Goal: Find specific page/section: Find specific page/section

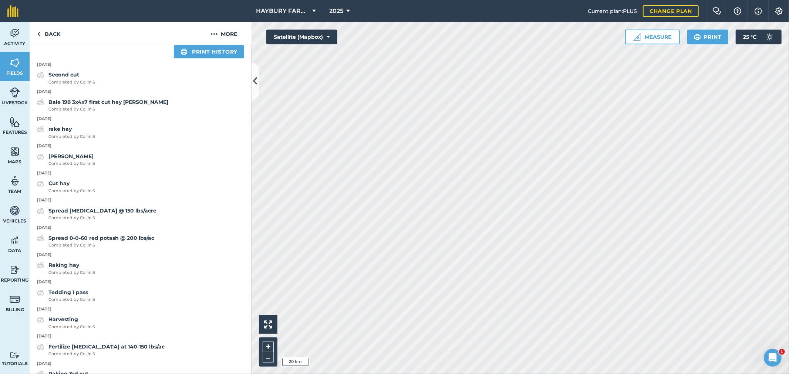
scroll to position [328, 0]
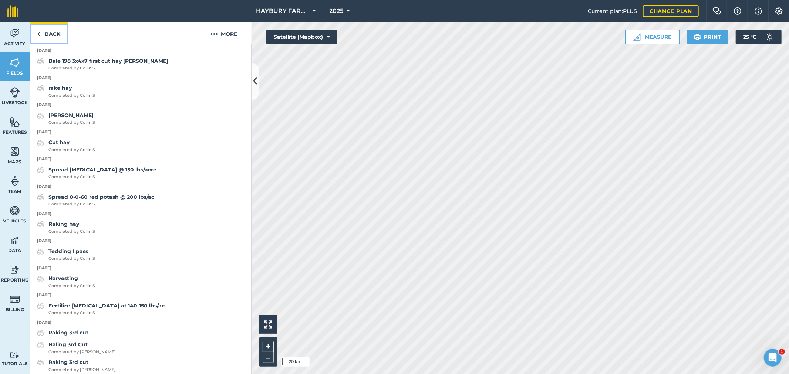
click at [53, 35] on link "Back" at bounding box center [49, 33] width 38 height 22
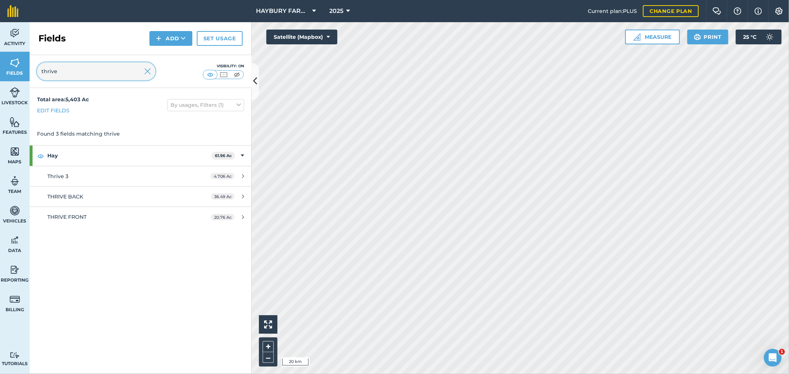
drag, startPoint x: 58, startPoint y: 69, endPoint x: 0, endPoint y: 65, distance: 57.9
click at [0, 65] on div "Activity Fields Livestock Features Maps Team Vehicles Data Reporting Billing Tu…" at bounding box center [394, 198] width 789 height 352
type input "matt"
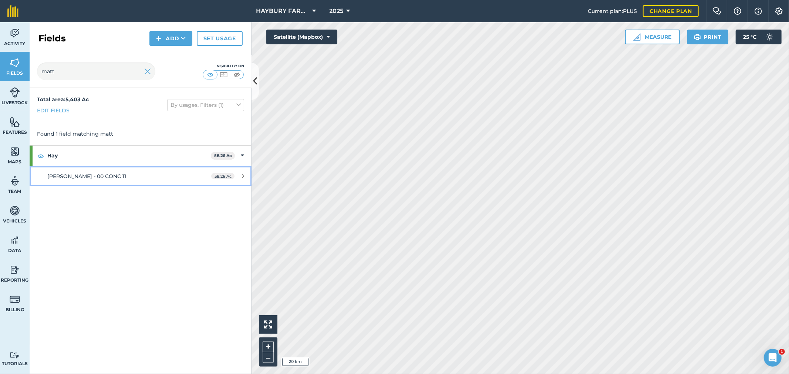
click at [67, 177] on span "[PERSON_NAME] - 00 CONC 11" at bounding box center [86, 176] width 79 height 7
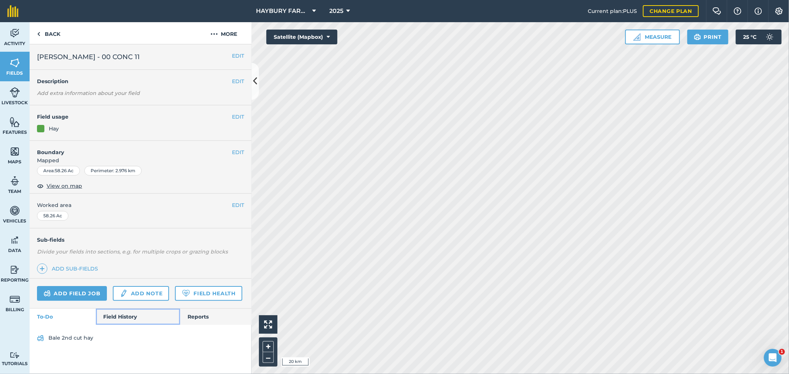
click at [123, 317] on link "Field History" at bounding box center [138, 317] width 84 height 16
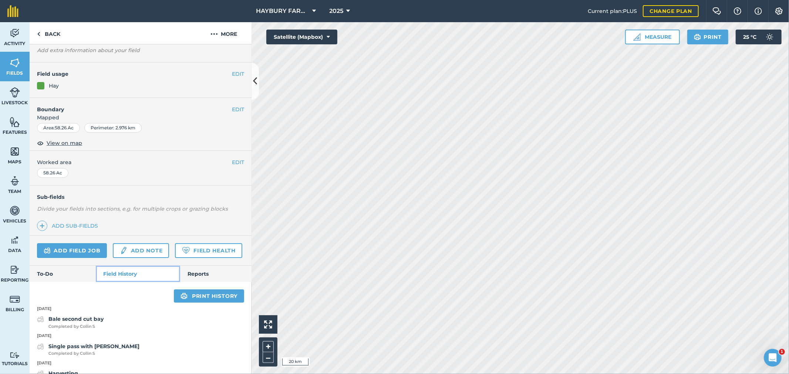
scroll to position [123, 0]
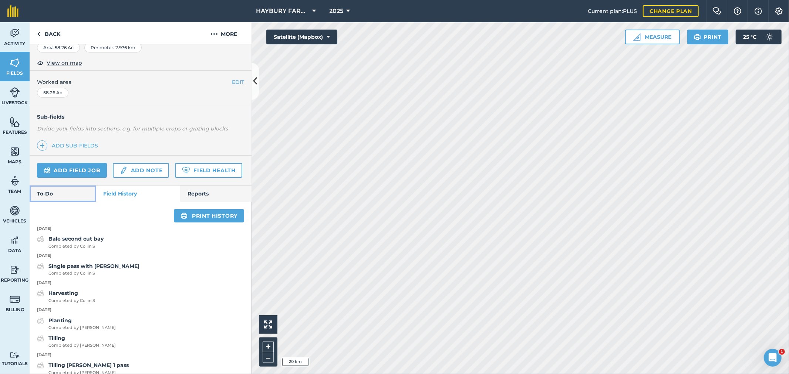
click at [64, 202] on link "To-Do" at bounding box center [63, 194] width 66 height 16
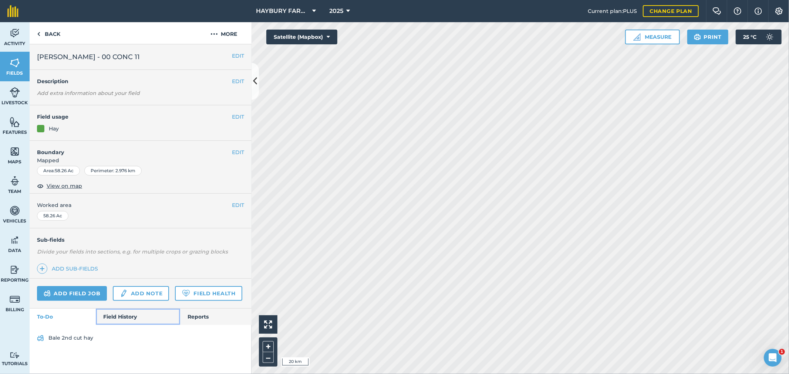
click at [126, 312] on link "Field History" at bounding box center [138, 317] width 84 height 16
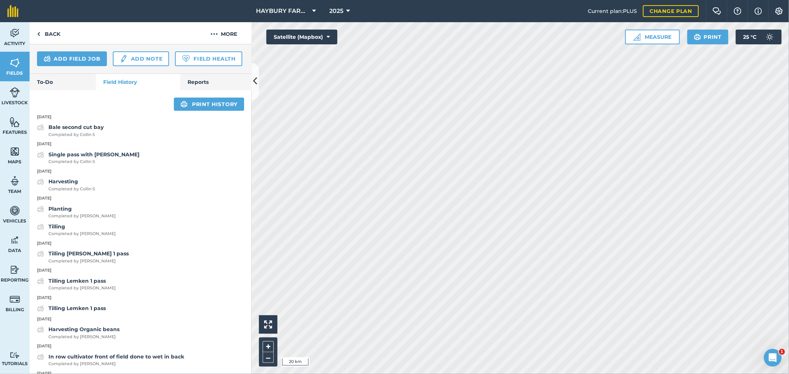
scroll to position [164, 0]
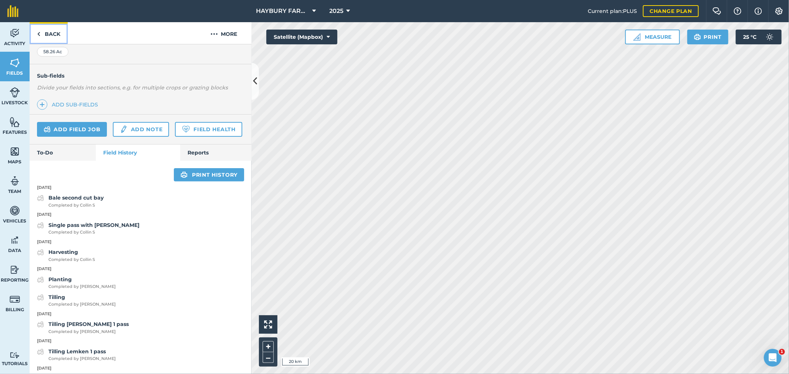
click at [52, 30] on link "Back" at bounding box center [49, 33] width 38 height 22
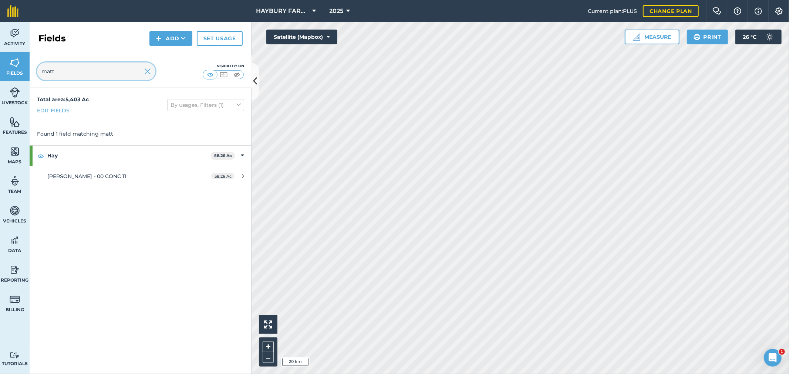
drag, startPoint x: 65, startPoint y: 68, endPoint x: 11, endPoint y: 67, distance: 53.3
click at [21, 68] on div "Activity Fields Livestock Features Maps Team Vehicles Data Reporting Billing Tu…" at bounding box center [394, 198] width 789 height 352
type input "fire"
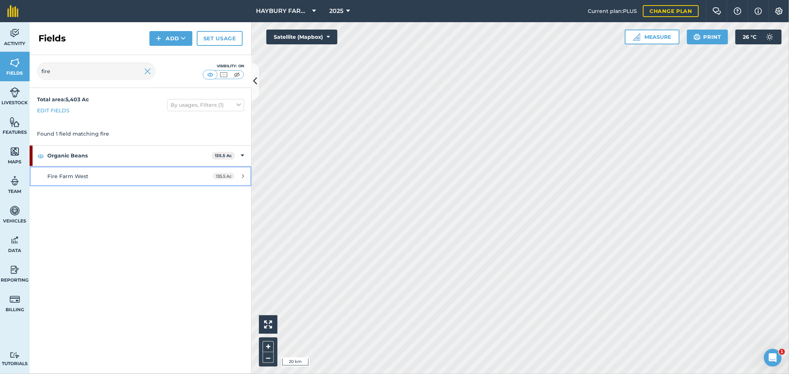
click at [68, 171] on link "Fire Farm West 135.5 Ac" at bounding box center [141, 176] width 222 height 20
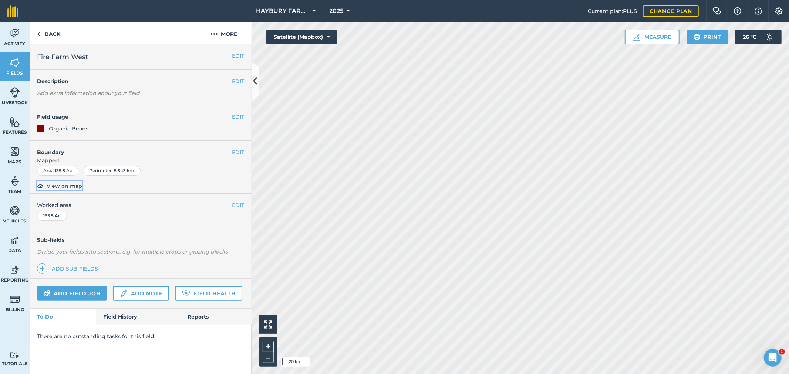
click at [68, 185] on span "View on map" at bounding box center [65, 186] width 36 height 8
click at [122, 317] on link "Field History" at bounding box center [138, 317] width 84 height 16
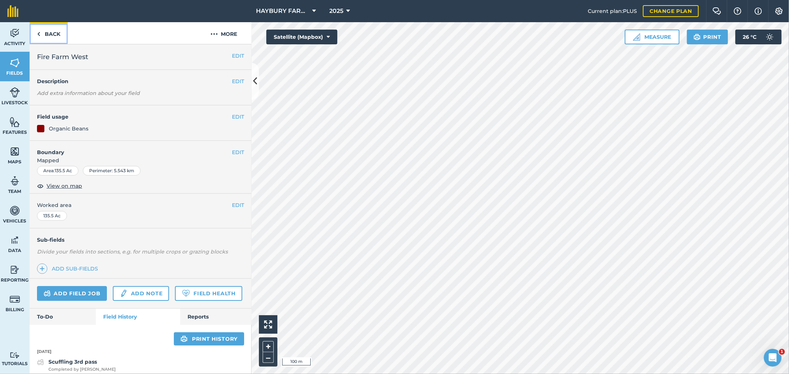
click at [42, 31] on link "Back" at bounding box center [49, 33] width 38 height 22
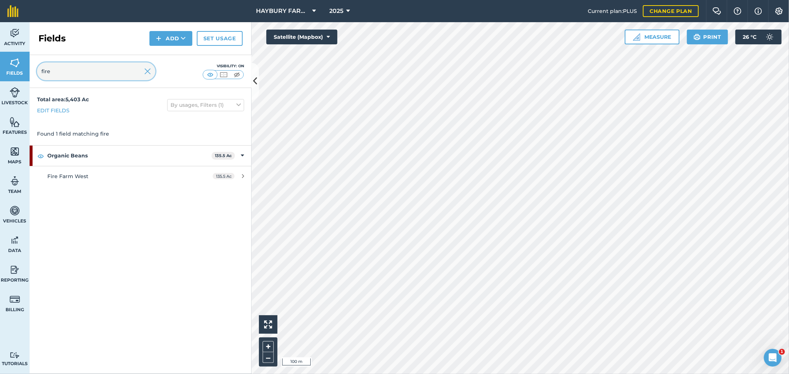
drag, startPoint x: 76, startPoint y: 73, endPoint x: 0, endPoint y: 74, distance: 75.8
click at [0, 74] on div "Activity Fields Livestock Features Maps Team Vehicles Data Reporting Billing Tu…" at bounding box center [394, 198] width 789 height 352
type input "alluc"
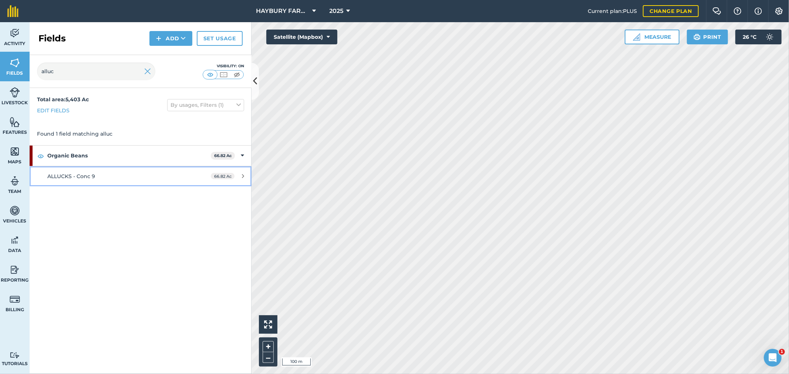
click at [86, 180] on link "ALLUCKS - Conc 9 66.82 Ac" at bounding box center [141, 176] width 222 height 20
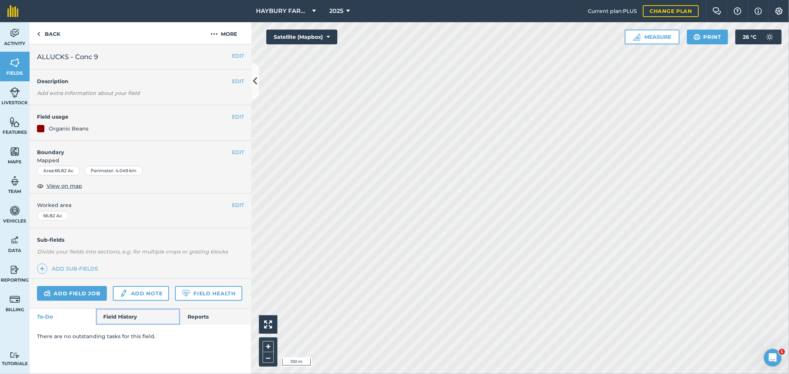
click at [121, 317] on link "Field History" at bounding box center [138, 317] width 84 height 16
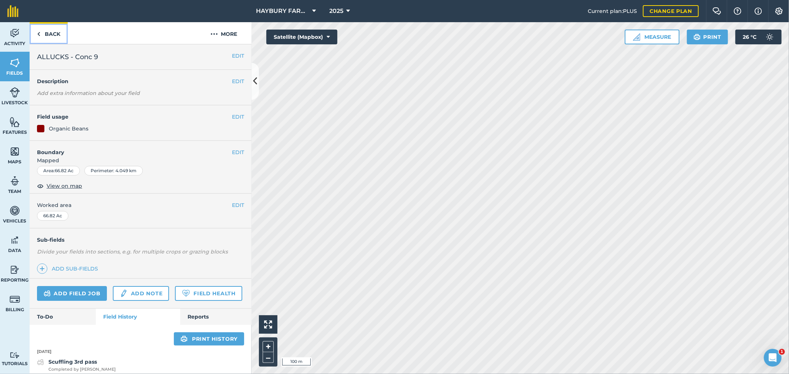
click at [47, 33] on link "Back" at bounding box center [49, 33] width 38 height 22
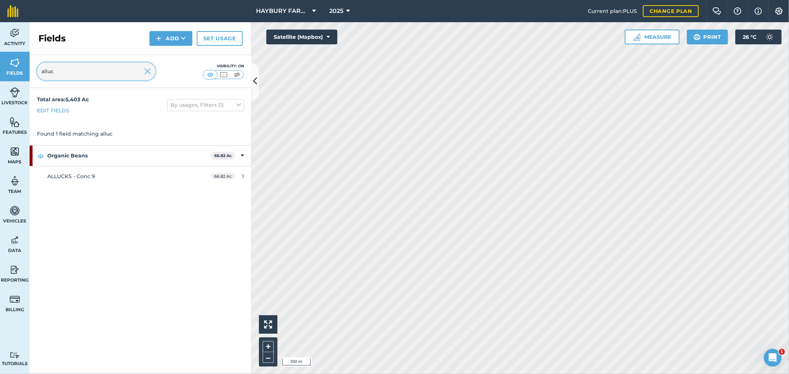
drag, startPoint x: 68, startPoint y: 65, endPoint x: 0, endPoint y: 65, distance: 68.4
click at [0, 65] on div "Activity Fields Livestock Features Maps Team Vehicles Data Reporting Billing Tu…" at bounding box center [394, 198] width 789 height 352
type input "[PERSON_NAME]"
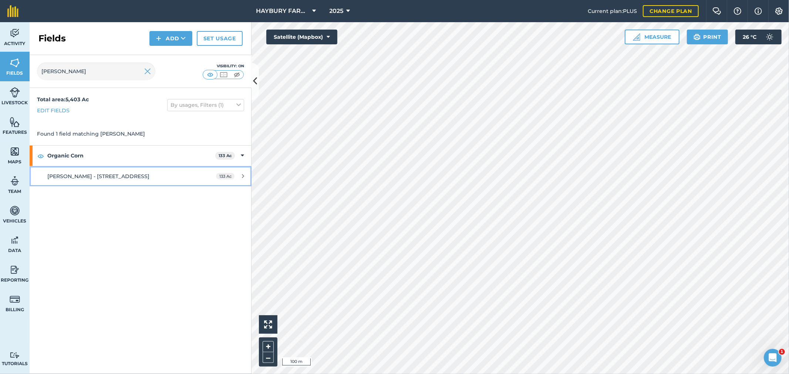
click at [94, 179] on span "[PERSON_NAME] - [STREET_ADDRESS]" at bounding box center [98, 176] width 102 height 7
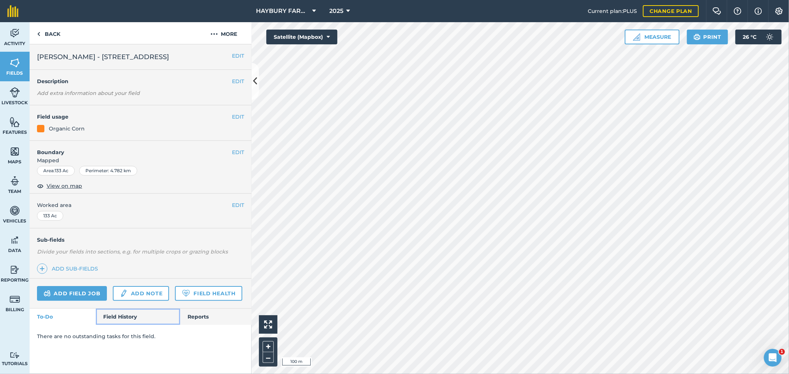
click at [122, 316] on link "Field History" at bounding box center [138, 317] width 84 height 16
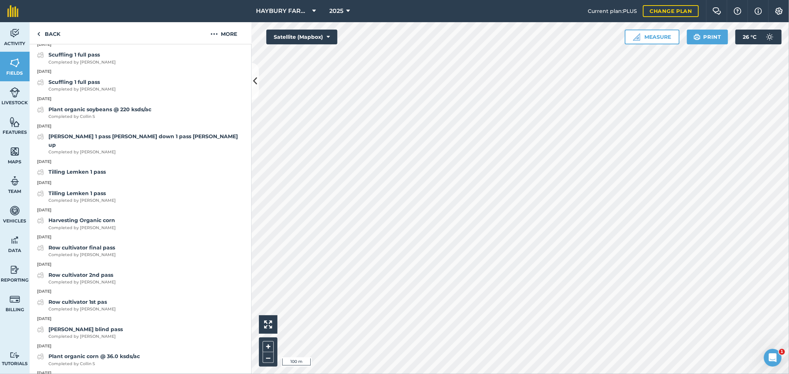
scroll to position [616, 0]
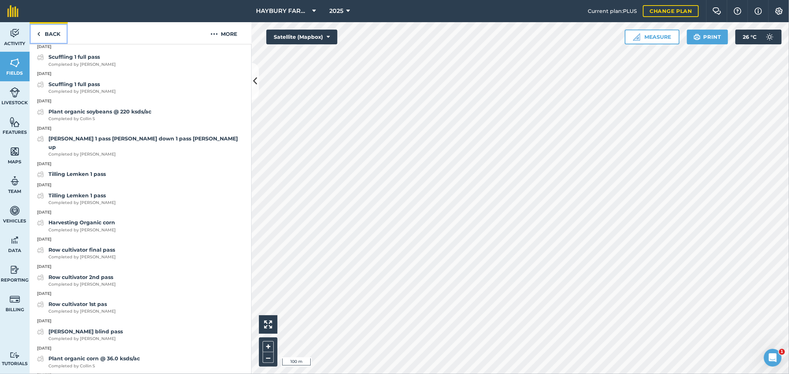
click at [42, 33] on link "Back" at bounding box center [49, 33] width 38 height 22
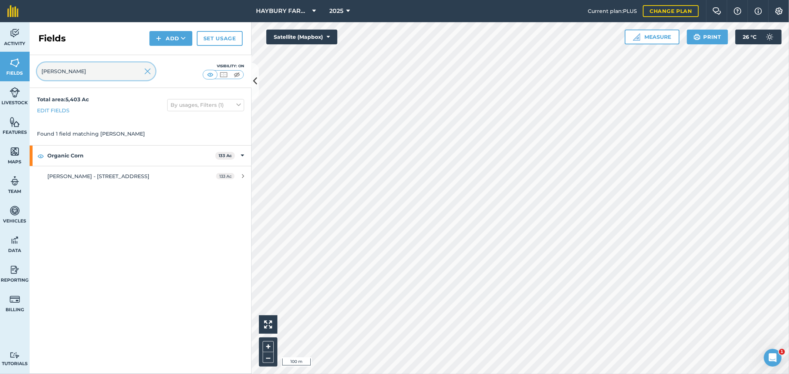
drag, startPoint x: 76, startPoint y: 79, endPoint x: 32, endPoint y: 67, distance: 46.0
click at [32, 67] on div "[PERSON_NAME] Visibility: On" at bounding box center [141, 71] width 222 height 33
type input "townse"
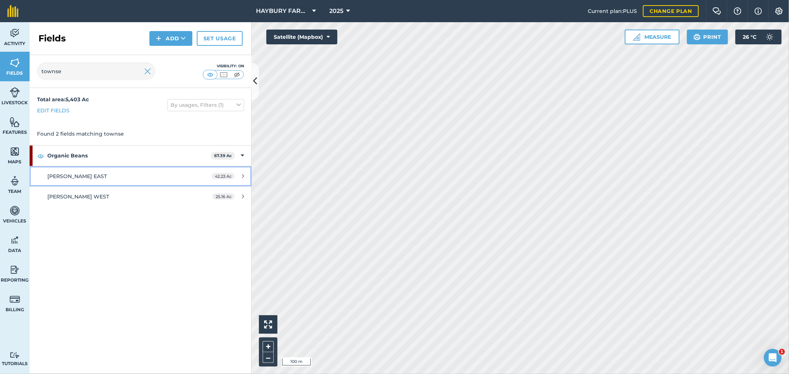
click at [98, 171] on link "[PERSON_NAME] EAST 42.23 Ac" at bounding box center [141, 176] width 222 height 20
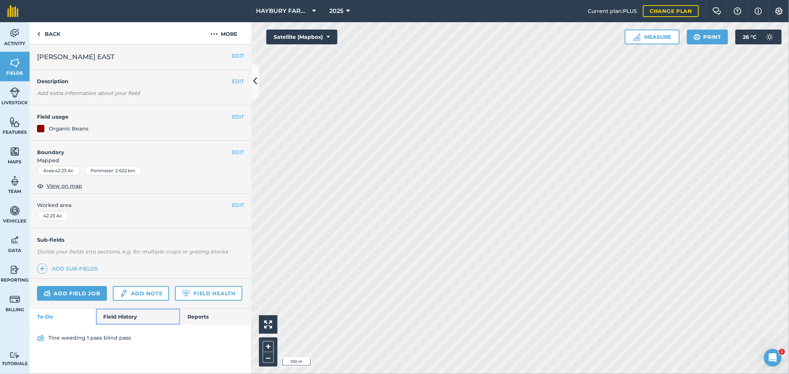
click at [120, 320] on link "Field History" at bounding box center [138, 317] width 84 height 16
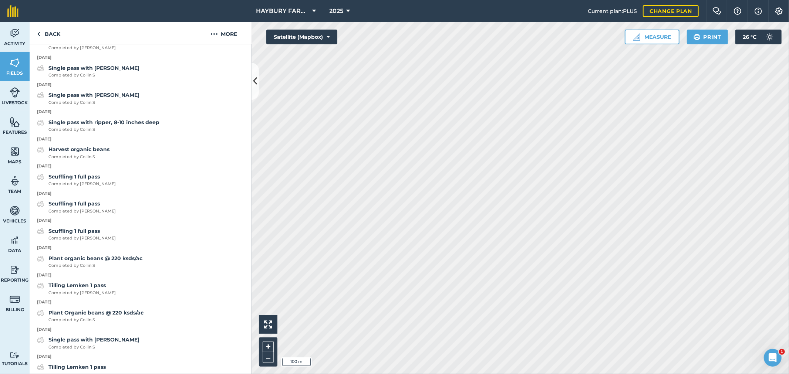
scroll to position [452, 0]
click at [43, 33] on link "Back" at bounding box center [49, 33] width 38 height 22
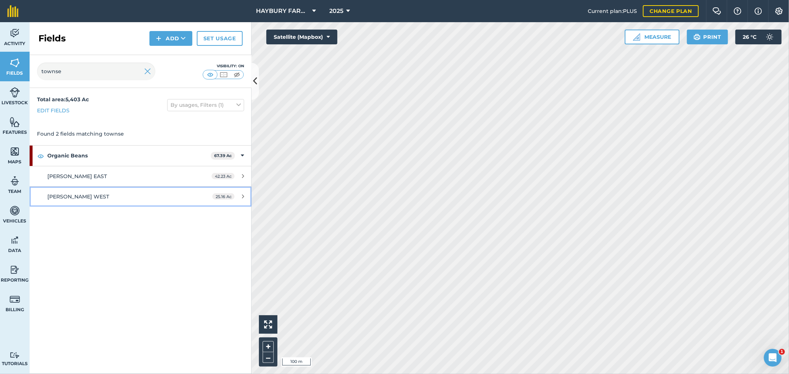
click at [93, 197] on span "[PERSON_NAME] WEST" at bounding box center [78, 196] width 62 height 7
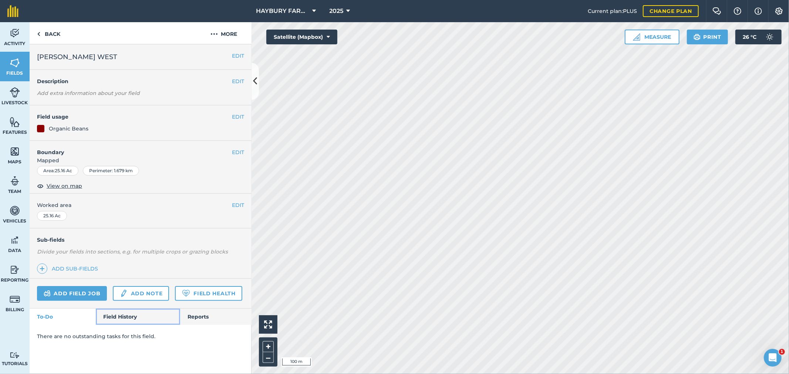
click at [114, 321] on link "Field History" at bounding box center [138, 317] width 84 height 16
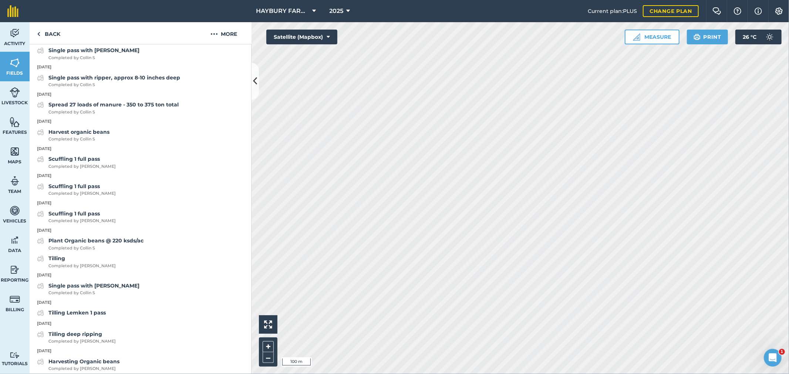
scroll to position [534, 0]
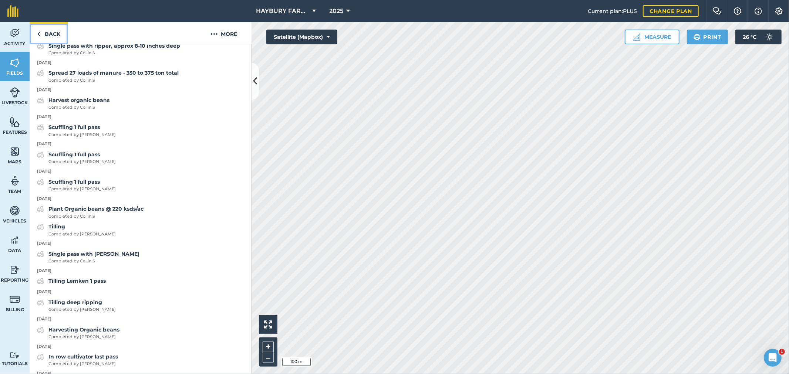
click at [62, 32] on link "Back" at bounding box center [49, 33] width 38 height 22
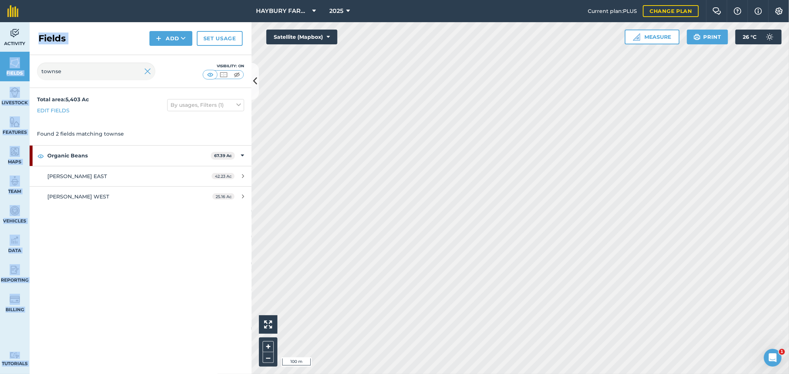
drag, startPoint x: 73, startPoint y: 79, endPoint x: 0, endPoint y: 58, distance: 75.6
click at [0, 58] on div "Activity Fields Livestock Features Maps Team Vehicles Data Reporting Billing Tu…" at bounding box center [394, 198] width 789 height 352
drag, startPoint x: 90, startPoint y: 57, endPoint x: 87, endPoint y: 59, distance: 3.8
click at [87, 58] on div "townse Visibility: On" at bounding box center [141, 71] width 222 height 33
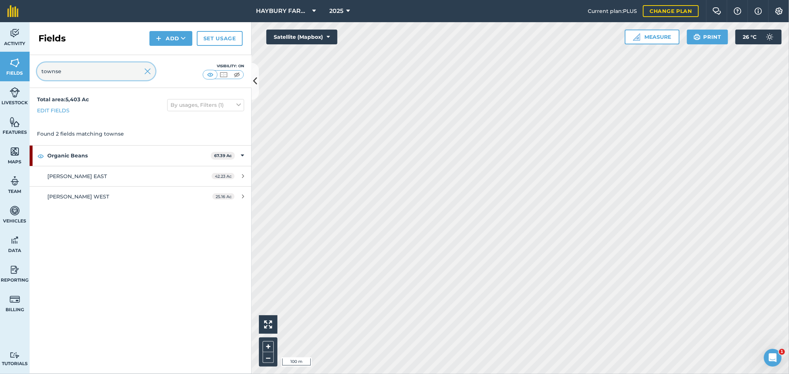
click at [75, 69] on input "townse" at bounding box center [96, 72] width 118 height 18
drag, startPoint x: 53, startPoint y: 74, endPoint x: 33, endPoint y: 74, distance: 20.0
click at [33, 74] on div "townse Visibility: On" at bounding box center [141, 71] width 222 height 33
type input "thrive"
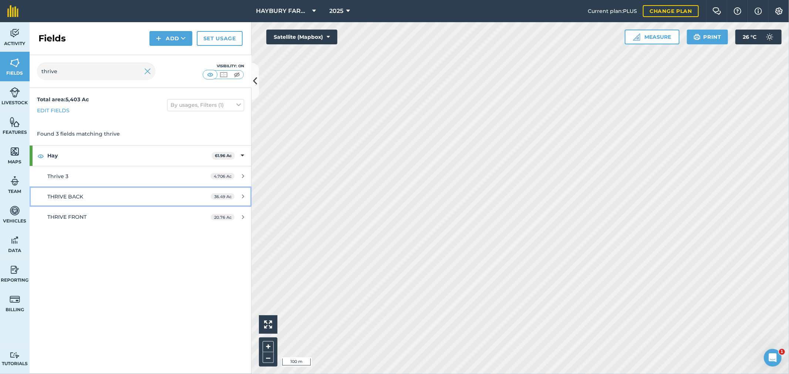
click at [78, 202] on link "THRIVE BACK 36.49 Ac" at bounding box center [141, 197] width 222 height 20
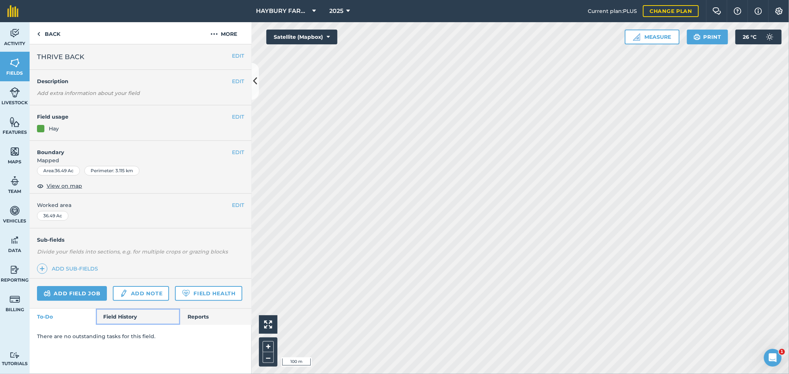
click at [111, 315] on link "Field History" at bounding box center [138, 317] width 84 height 16
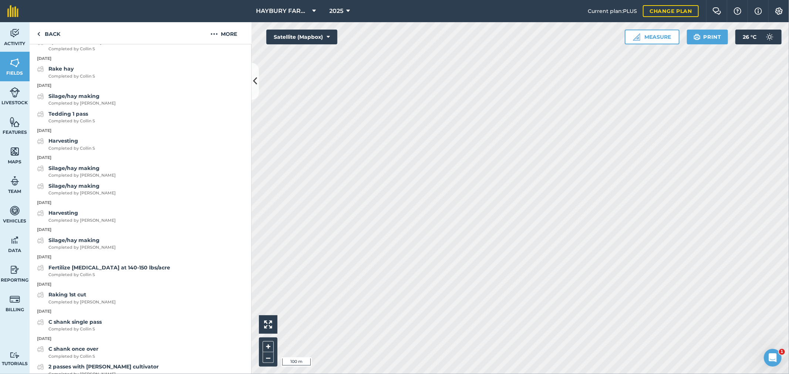
scroll to position [370, 0]
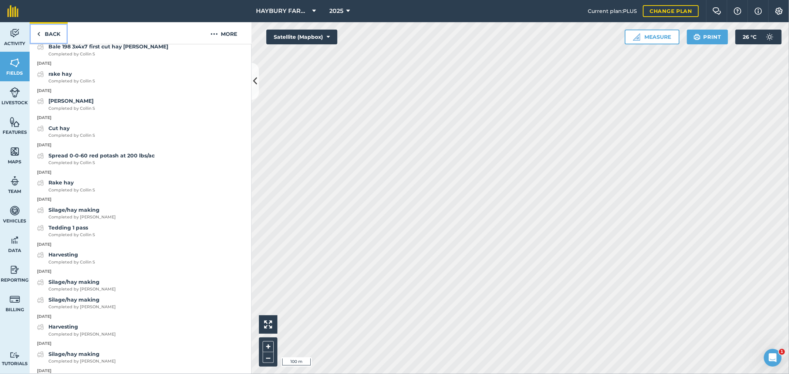
click at [50, 33] on link "Back" at bounding box center [49, 33] width 38 height 22
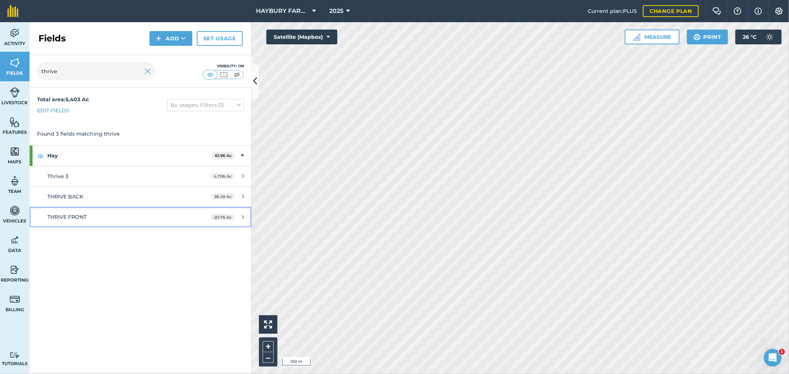
click at [83, 221] on div "THRIVE FRONT" at bounding box center [116, 217] width 139 height 8
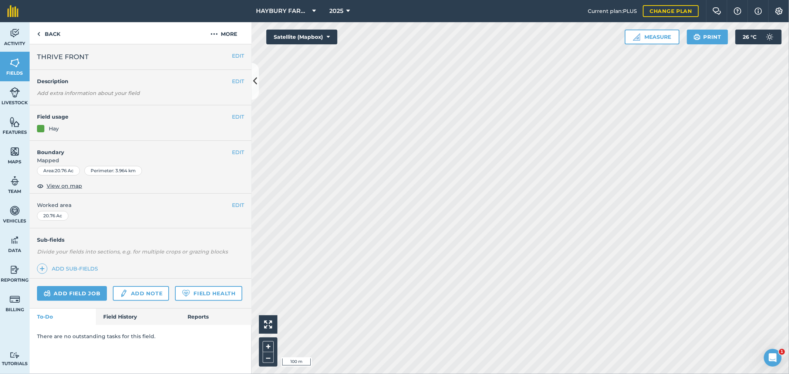
click at [119, 326] on div "There are no outstanding tasks for this field." at bounding box center [141, 336] width 222 height 23
click at [119, 320] on link "Field History" at bounding box center [138, 317] width 84 height 16
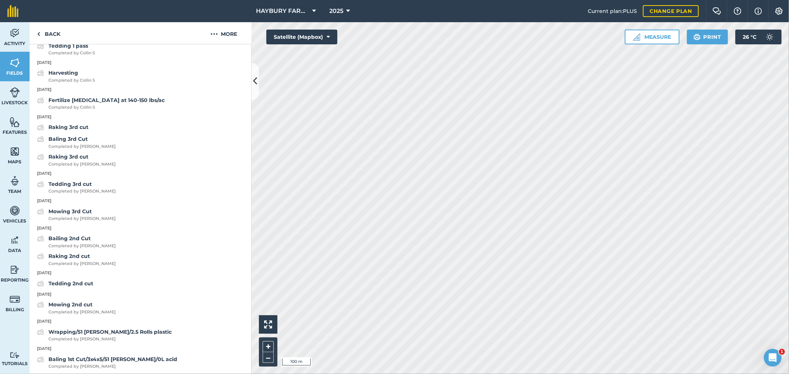
scroll to position [493, 0]
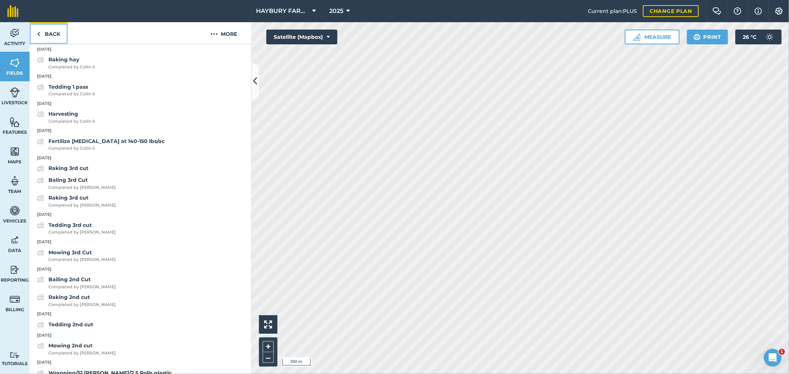
click at [49, 23] on link "Back" at bounding box center [49, 33] width 38 height 22
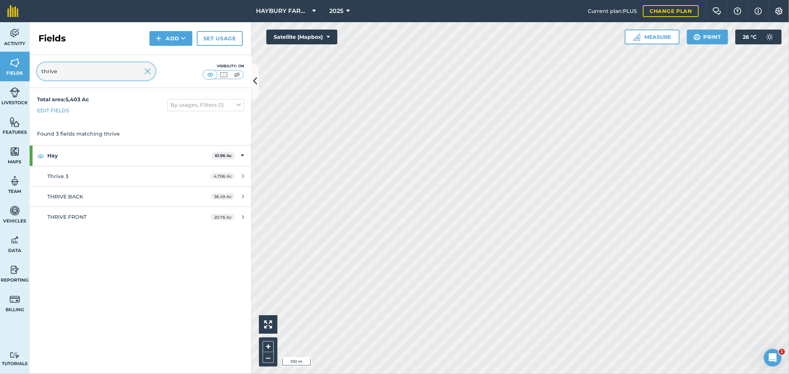
drag, startPoint x: 71, startPoint y: 74, endPoint x: 13, endPoint y: 78, distance: 58.2
click at [13, 77] on div "Activity Fields Livestock Features Maps Team Vehicles Data Reporting Billing Tu…" at bounding box center [394, 198] width 789 height 352
type input "hilton"
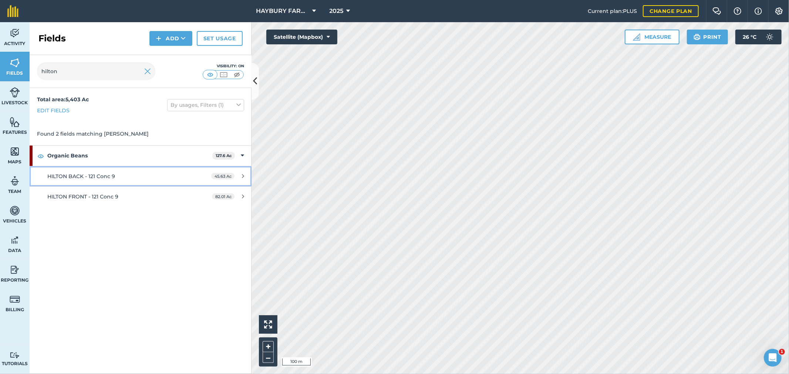
click at [71, 174] on span "HILTON BACK - 121 Conc 9" at bounding box center [81, 176] width 68 height 7
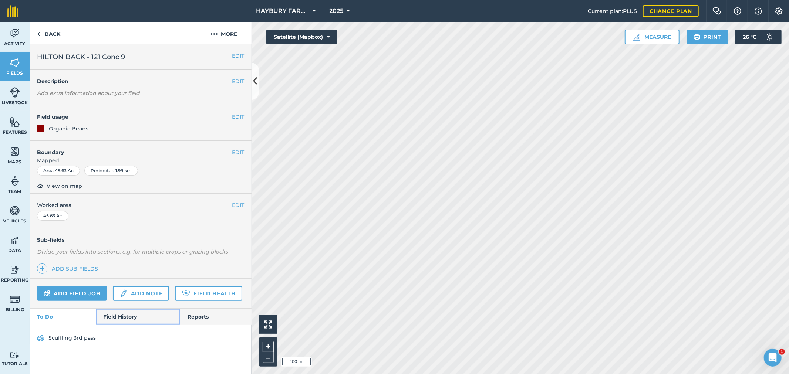
click at [116, 311] on link "Field History" at bounding box center [138, 317] width 84 height 16
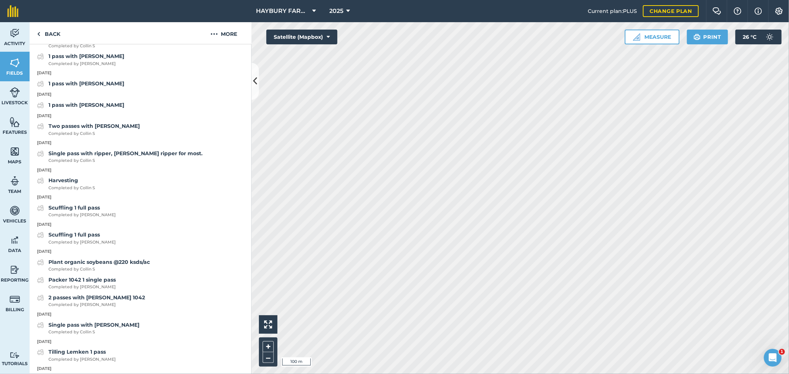
scroll to position [452, 0]
click at [47, 33] on link "Back" at bounding box center [49, 33] width 38 height 22
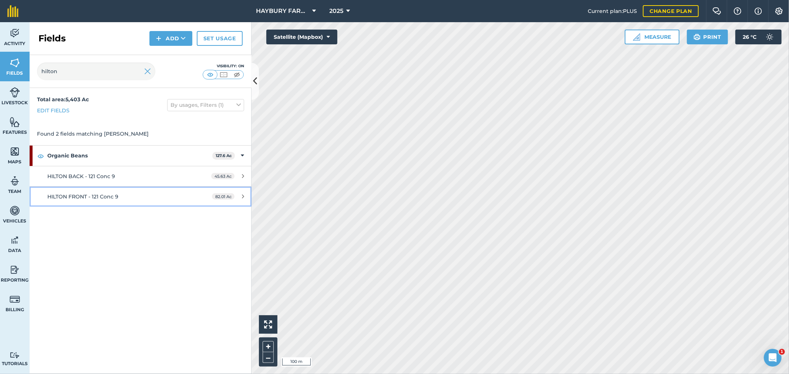
click at [101, 206] on link "HILTON FRONT - 121 Conc 9 82.01 Ac" at bounding box center [141, 197] width 222 height 20
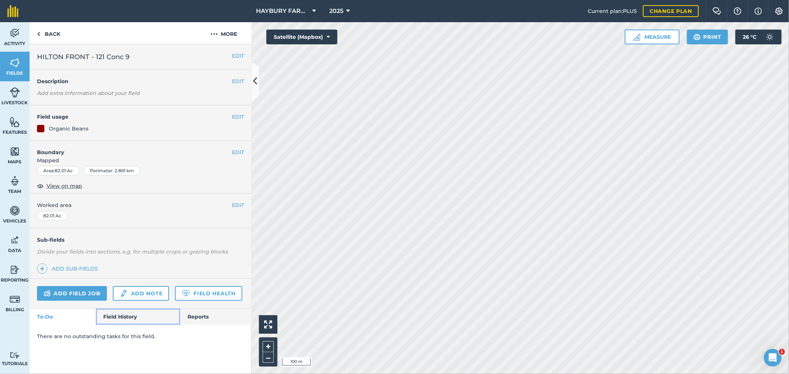
click at [119, 318] on link "Field History" at bounding box center [138, 317] width 84 height 16
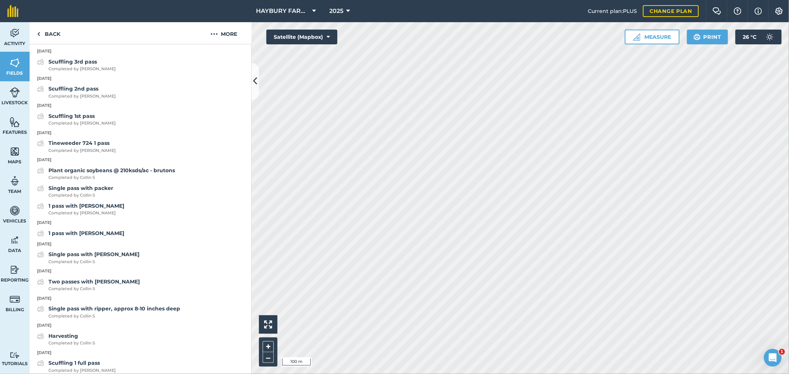
scroll to position [328, 0]
click at [47, 27] on link "Back" at bounding box center [49, 33] width 38 height 22
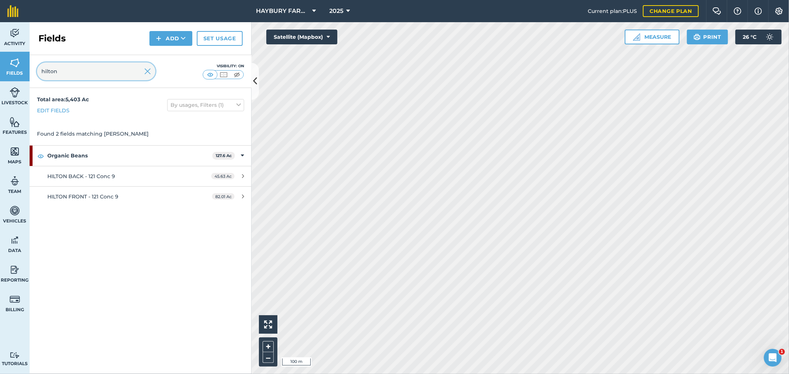
drag, startPoint x: 80, startPoint y: 75, endPoint x: 0, endPoint y: 63, distance: 80.8
click at [0, 63] on div "Activity Fields Livestock Features Maps Team Vehicles Data Reporting Billing Tu…" at bounding box center [394, 198] width 789 height 352
type input "vander"
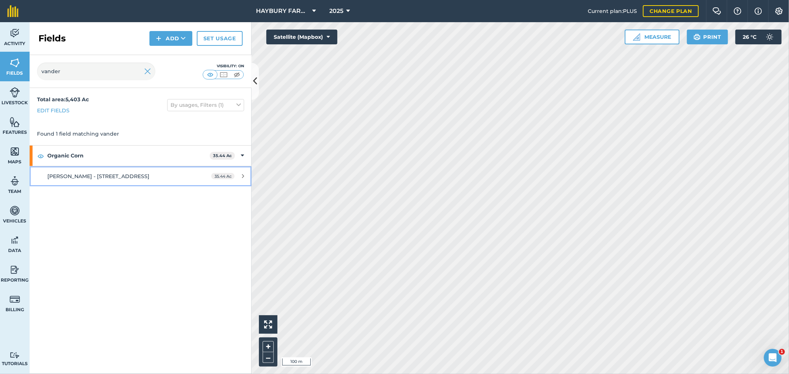
click at [86, 182] on link "[PERSON_NAME] - [STREET_ADDRESS]" at bounding box center [141, 176] width 222 height 20
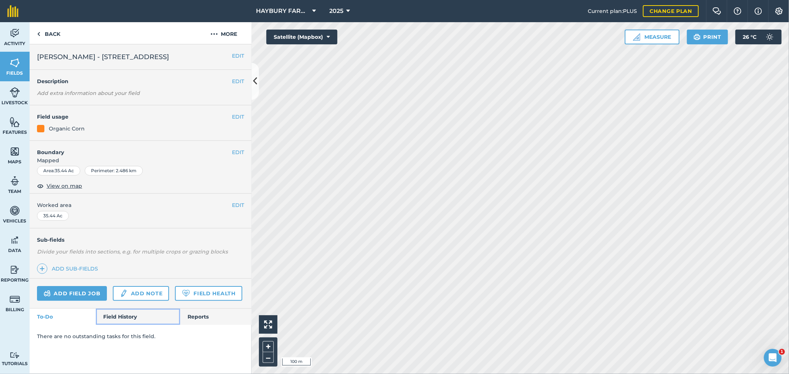
click at [128, 316] on link "Field History" at bounding box center [138, 317] width 84 height 16
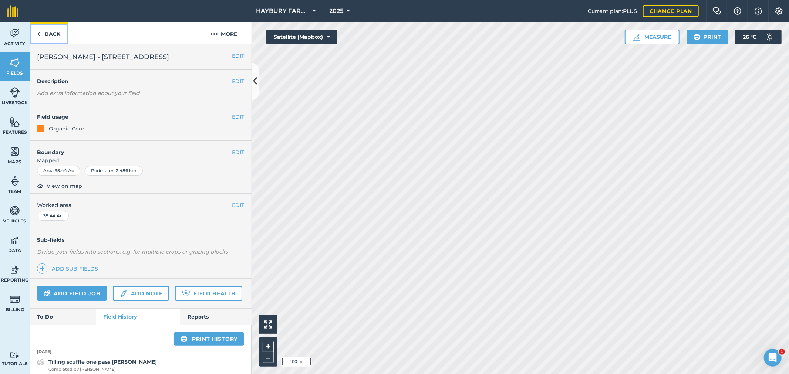
click at [64, 30] on link "Back" at bounding box center [49, 33] width 38 height 22
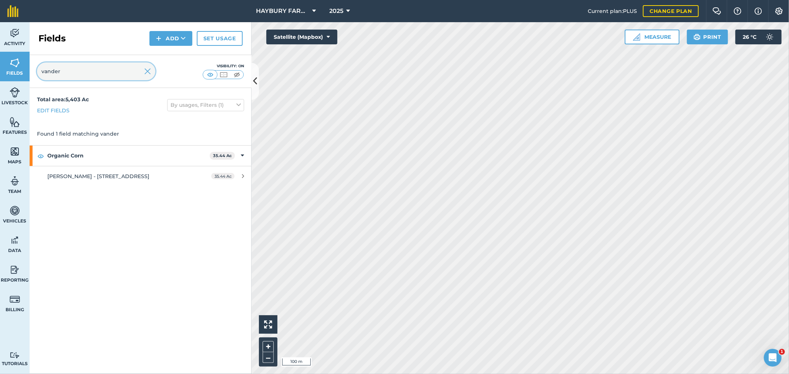
drag, startPoint x: 72, startPoint y: 70, endPoint x: 0, endPoint y: 75, distance: 72.7
click at [0, 75] on div "Activity Fields Livestock Features Maps Team Vehicles Data Reporting Billing Tu…" at bounding box center [394, 198] width 789 height 352
type input "dj"
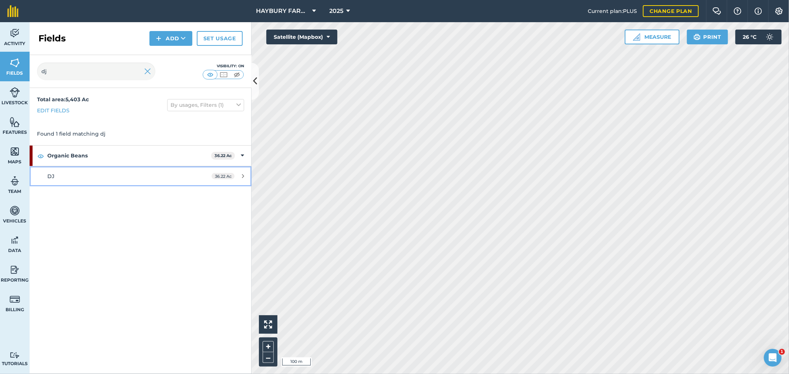
click at [54, 179] on div "DJ" at bounding box center [116, 176] width 139 height 8
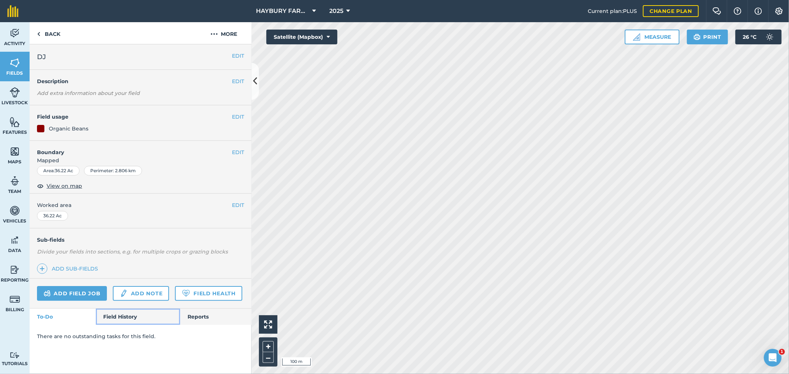
click at [117, 319] on link "Field History" at bounding box center [138, 317] width 84 height 16
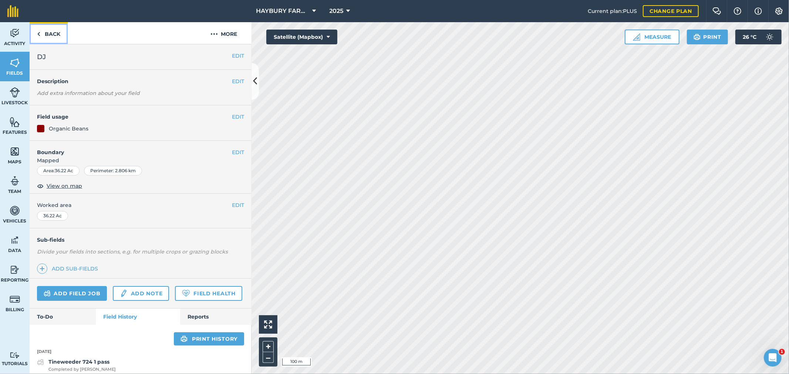
click at [48, 30] on link "Back" at bounding box center [49, 33] width 38 height 22
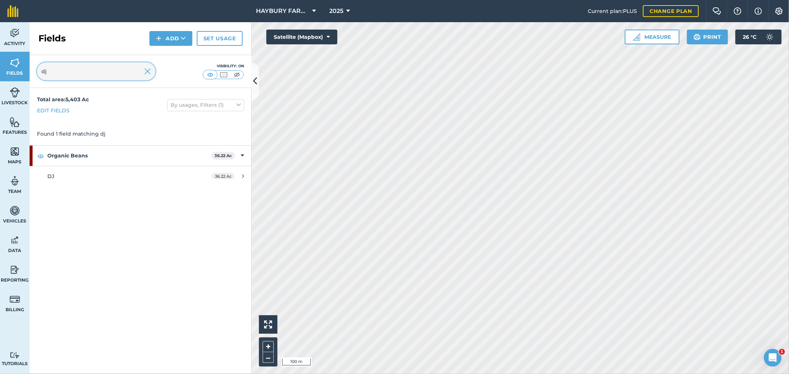
drag, startPoint x: 75, startPoint y: 65, endPoint x: 0, endPoint y: 65, distance: 75.1
click at [0, 65] on div "Activity Fields Livestock Features Maps Team Vehicles Data Reporting Billing Tu…" at bounding box center [394, 198] width 789 height 352
type input "d"
type input "hayb"
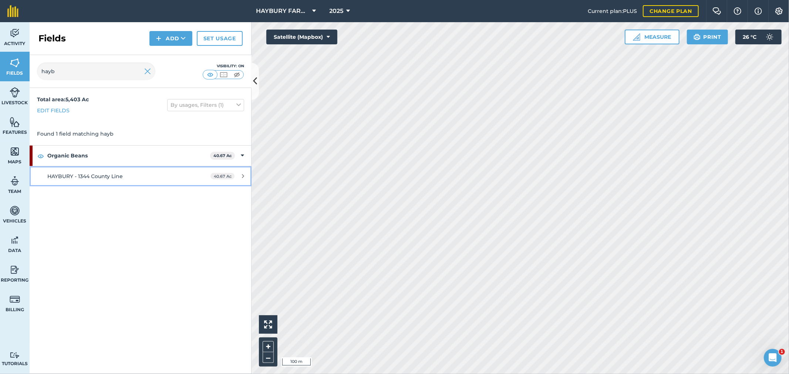
click at [71, 173] on span "HAYBURY - 1344 County Line" at bounding box center [84, 176] width 75 height 7
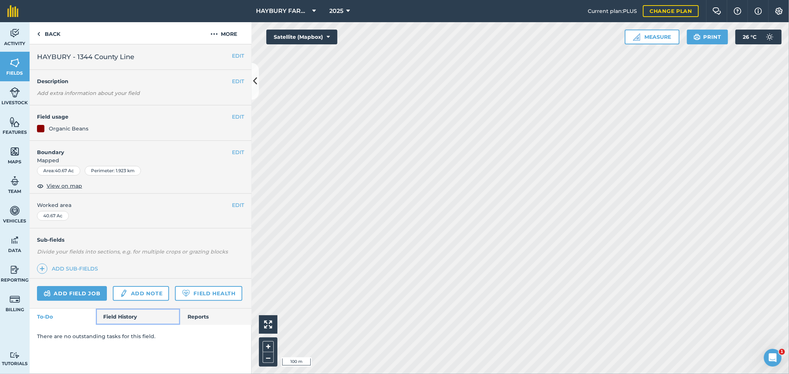
click at [105, 315] on link "Field History" at bounding box center [138, 317] width 84 height 16
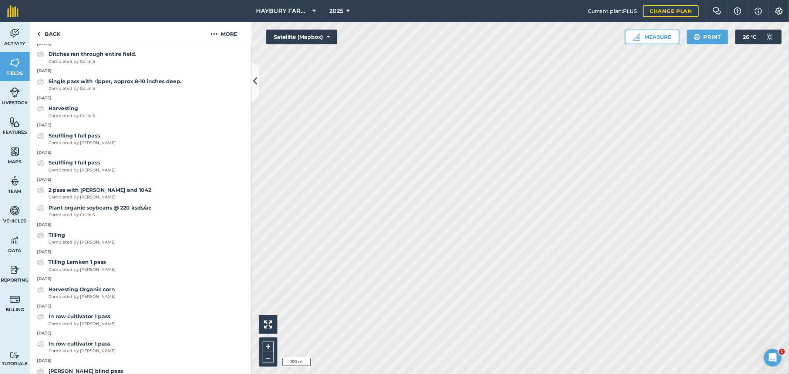
scroll to position [534, 0]
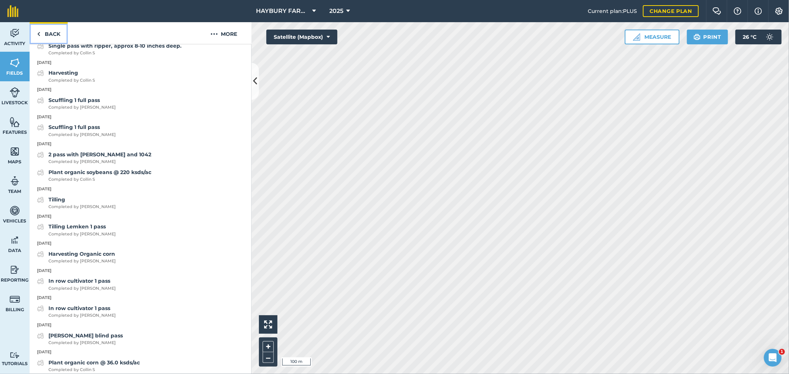
click at [49, 35] on link "Back" at bounding box center [49, 33] width 38 height 22
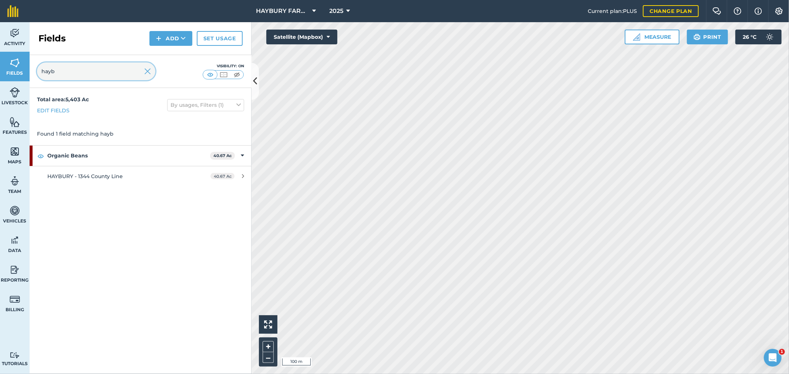
drag, startPoint x: 71, startPoint y: 70, endPoint x: 0, endPoint y: 54, distance: 73.2
click at [0, 54] on div "Activity Fields Livestock Features Maps Team Vehicles Data Reporting Billing Tu…" at bounding box center [394, 198] width 789 height 352
type input "dump"
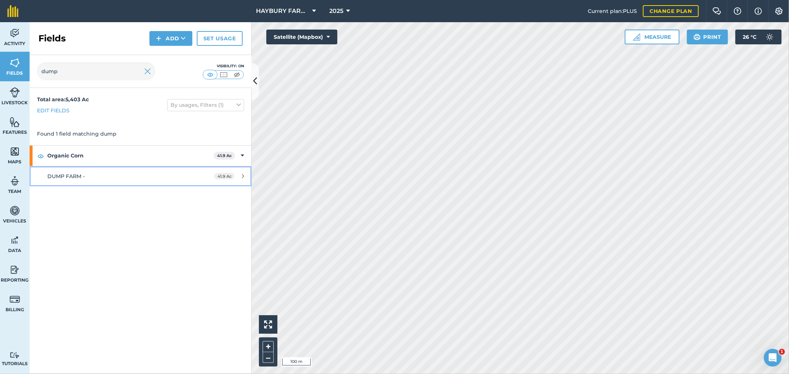
click at [81, 180] on div "DUMP FARM -" at bounding box center [116, 176] width 139 height 8
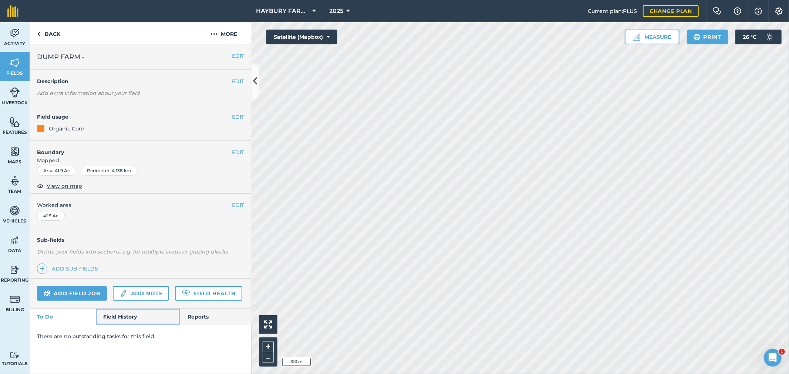
click at [126, 317] on link "Field History" at bounding box center [138, 317] width 84 height 16
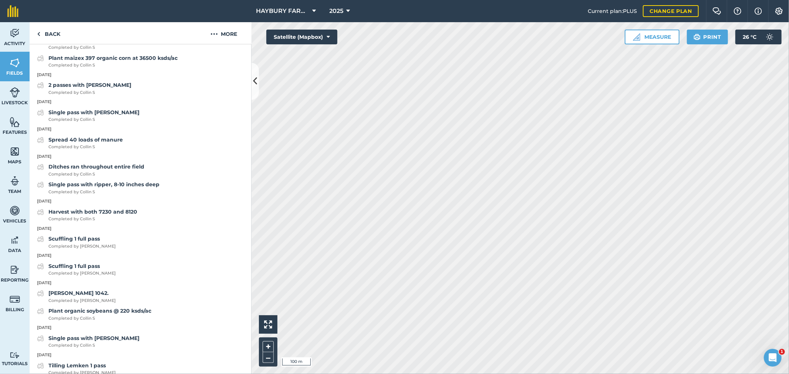
scroll to position [411, 0]
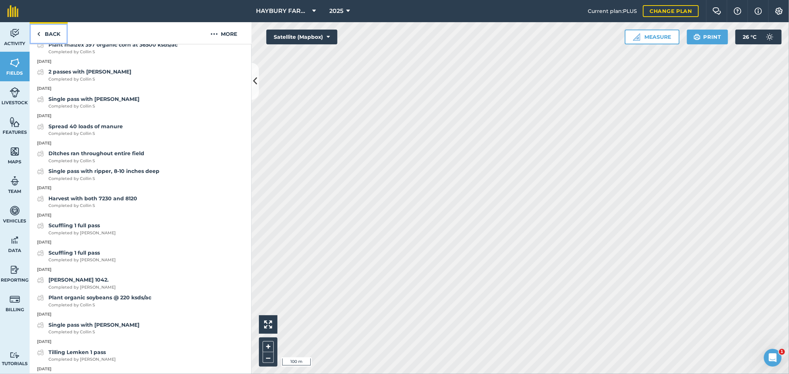
click at [42, 27] on link "Back" at bounding box center [49, 33] width 38 height 22
